Goal: Transaction & Acquisition: Subscribe to service/newsletter

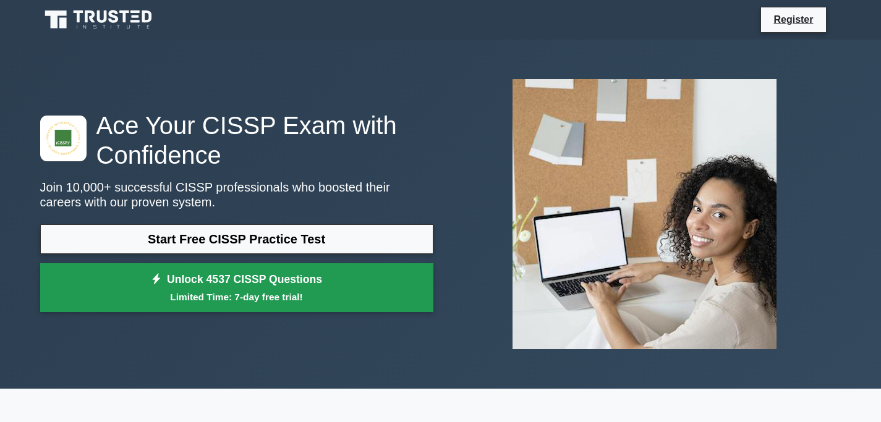
click at [277, 278] on link "Unlock 4537 CISSP Questions Limited Time: 7-day free trial!" at bounding box center [236, 287] width 393 height 49
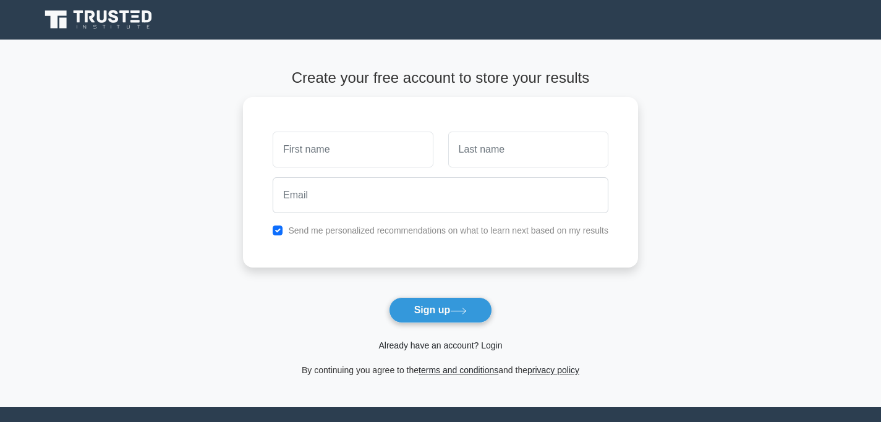
click at [453, 342] on link "Already have an account? Login" at bounding box center [440, 346] width 124 height 10
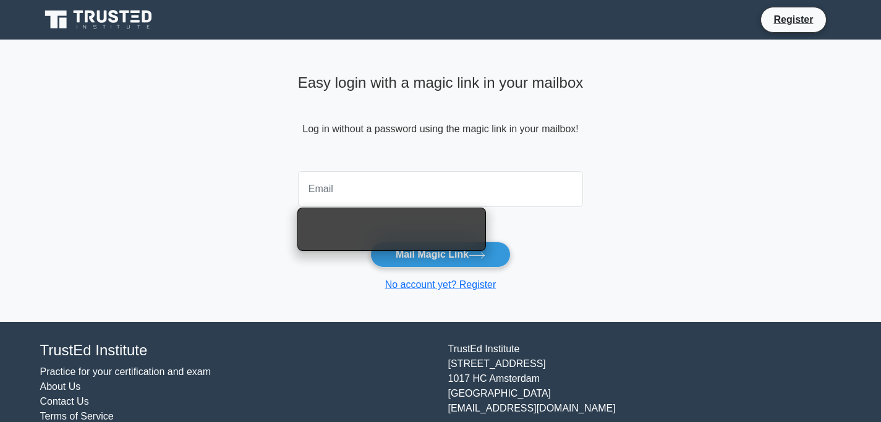
click at [403, 185] on input "email" at bounding box center [441, 189] width 286 height 36
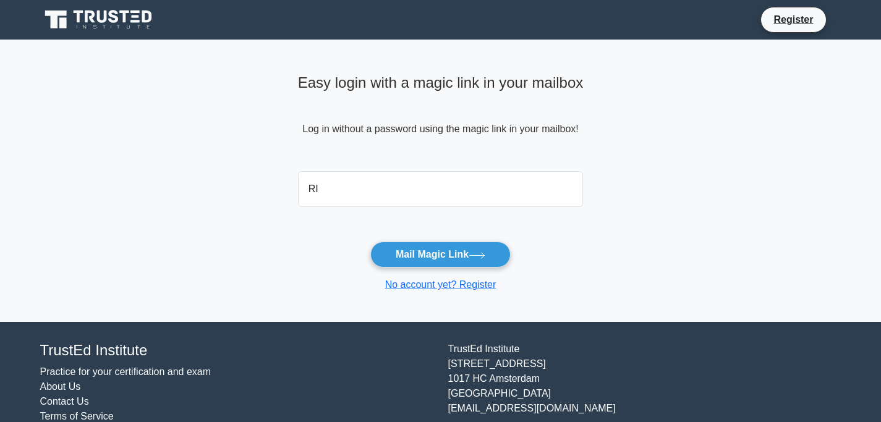
type input "R"
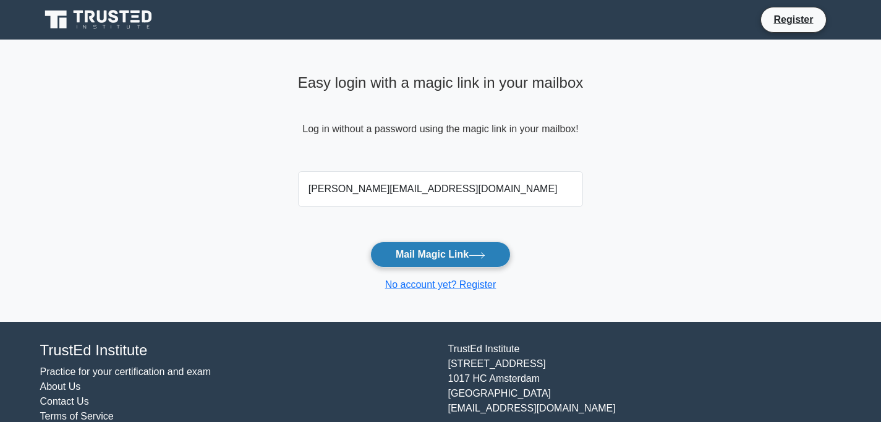
type input "rishabh.mishra2019@outlook.com"
click at [427, 252] on button "Mail Magic Link" at bounding box center [440, 255] width 140 height 26
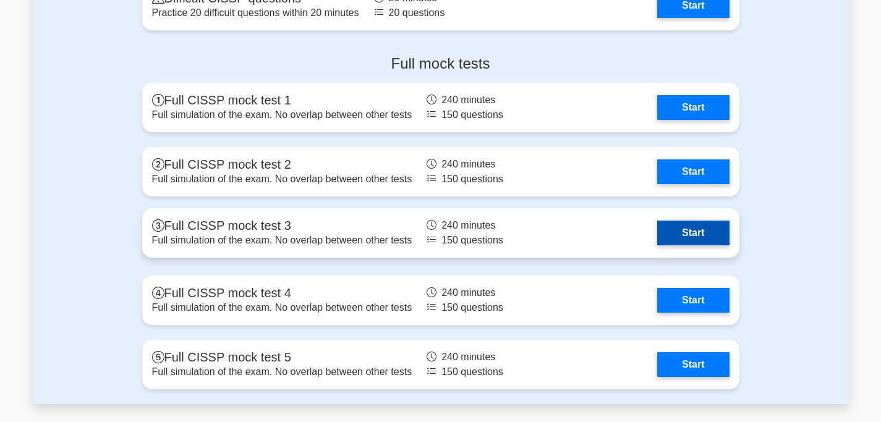
scroll to position [2858, 0]
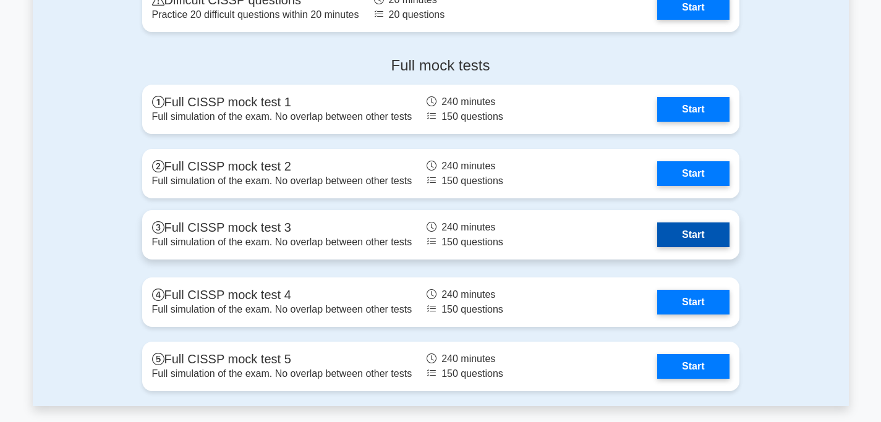
click at [717, 236] on link "Start" at bounding box center [693, 235] width 72 height 25
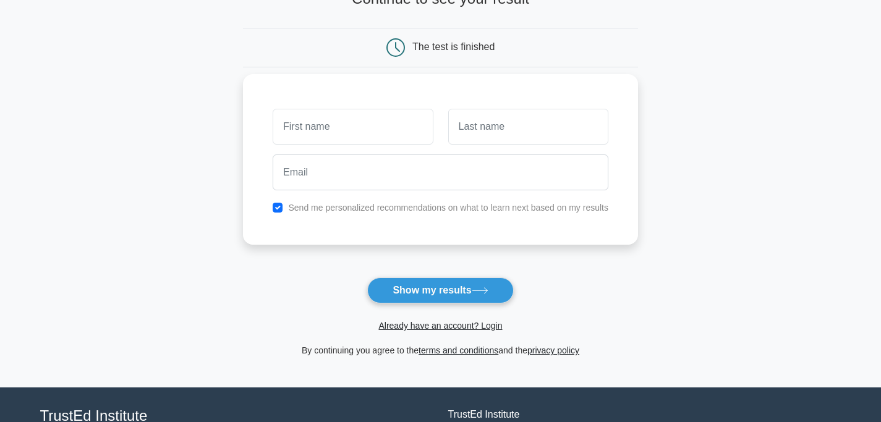
scroll to position [112, 0]
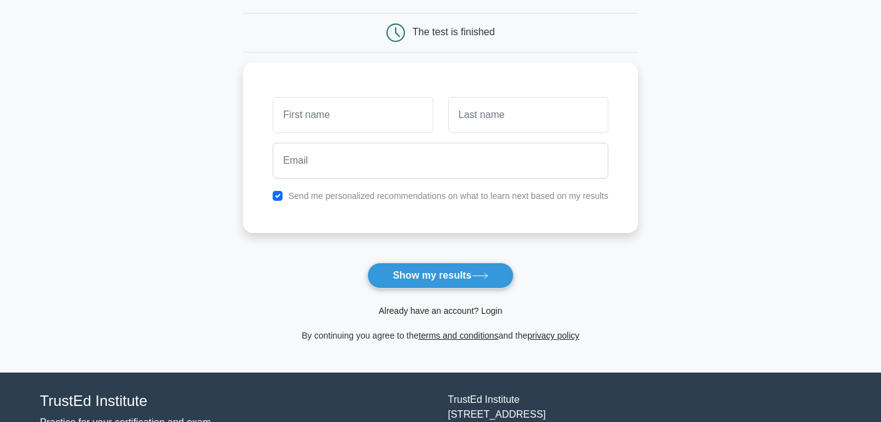
click at [464, 313] on link "Already have an account? Login" at bounding box center [440, 311] width 124 height 10
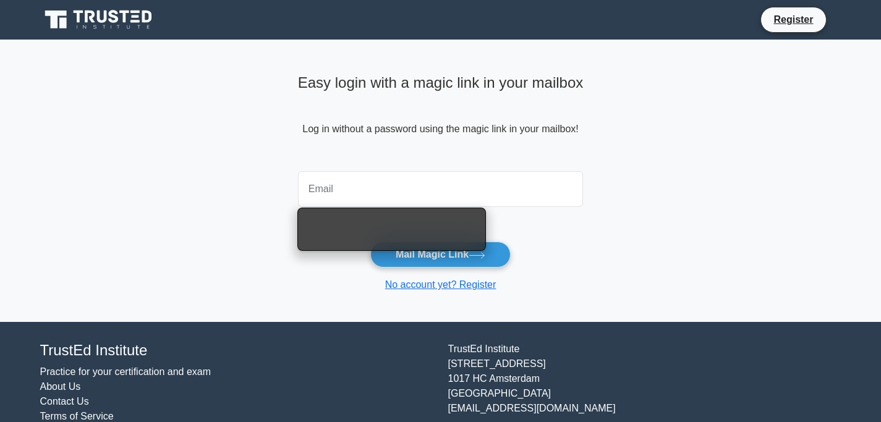
click at [502, 198] on input "email" at bounding box center [441, 189] width 286 height 36
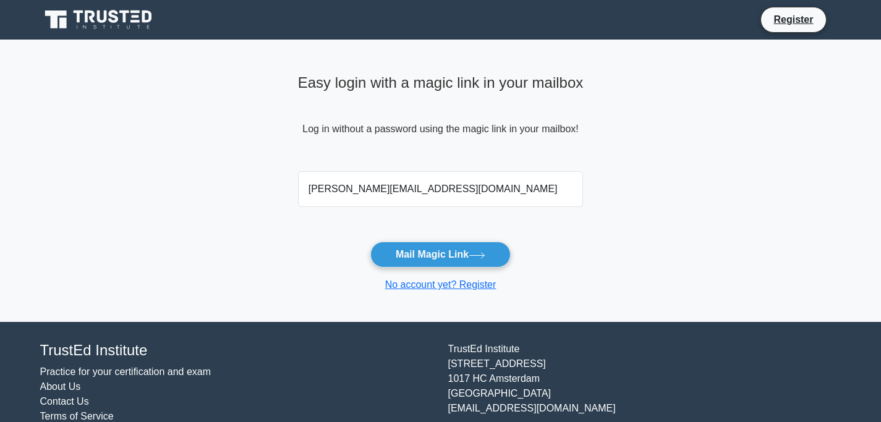
type input "[PERSON_NAME][EMAIL_ADDRESS][DOMAIN_NAME]"
click at [370, 242] on button "Mail Magic Link" at bounding box center [440, 255] width 140 height 26
